Goal: Task Accomplishment & Management: Use online tool/utility

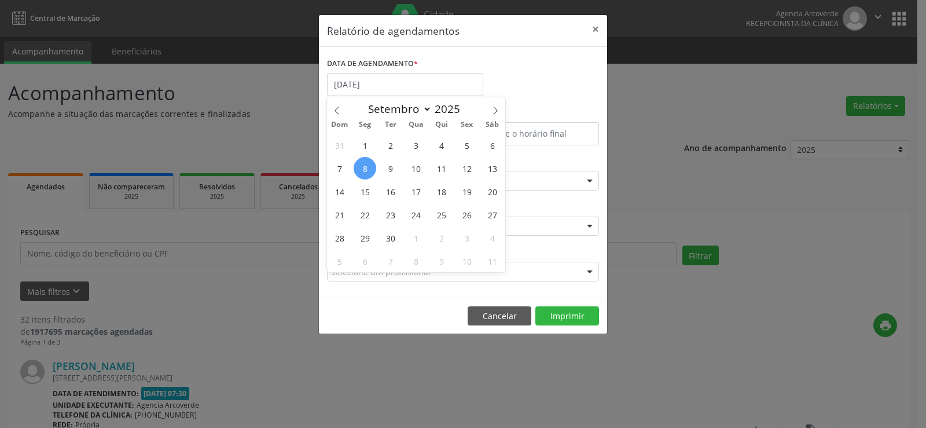
select select "8"
click at [393, 165] on span "9" at bounding box center [390, 168] width 23 height 23
type input "[DATE]"
click at [393, 165] on span "9" at bounding box center [390, 168] width 23 height 23
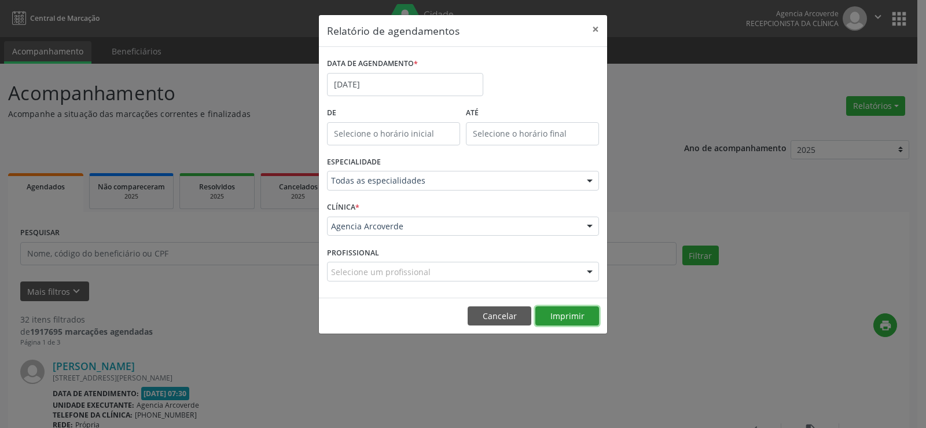
click at [563, 309] on button "Imprimir" at bounding box center [568, 316] width 64 height 20
click at [374, 78] on input "[DATE]" at bounding box center [405, 84] width 156 height 23
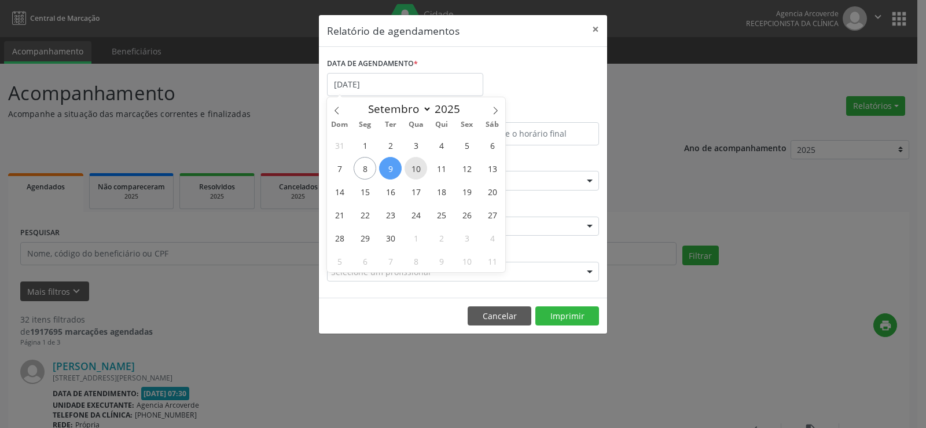
click at [417, 168] on span "10" at bounding box center [416, 168] width 23 height 23
type input "[DATE]"
click at [417, 168] on span "10" at bounding box center [416, 168] width 23 height 23
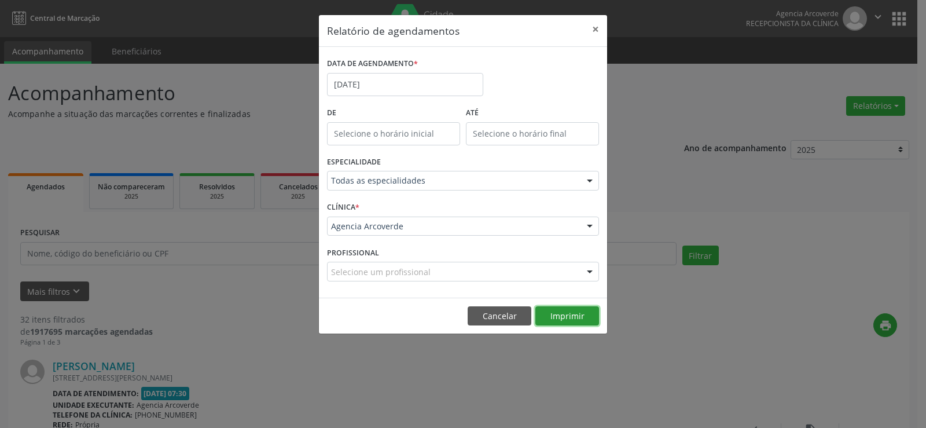
click at [562, 313] on button "Imprimir" at bounding box center [568, 316] width 64 height 20
